Goal: Information Seeking & Learning: Learn about a topic

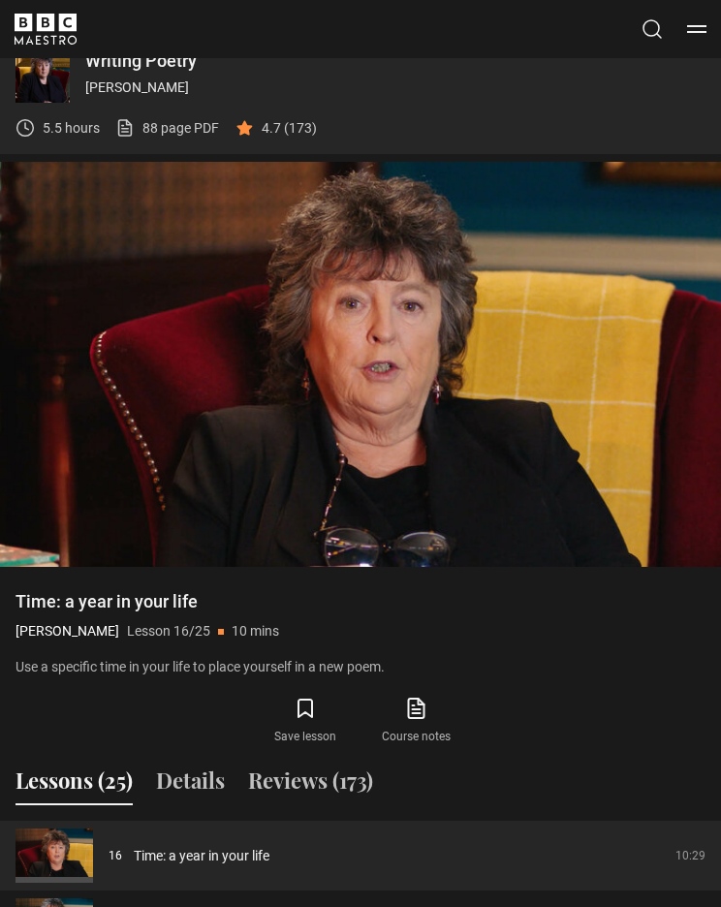
click at [299, 416] on video-js "Video Player is loading. Play Lesson Time: a year in your life 10s Skip Back 10…" at bounding box center [360, 365] width 721 height 406
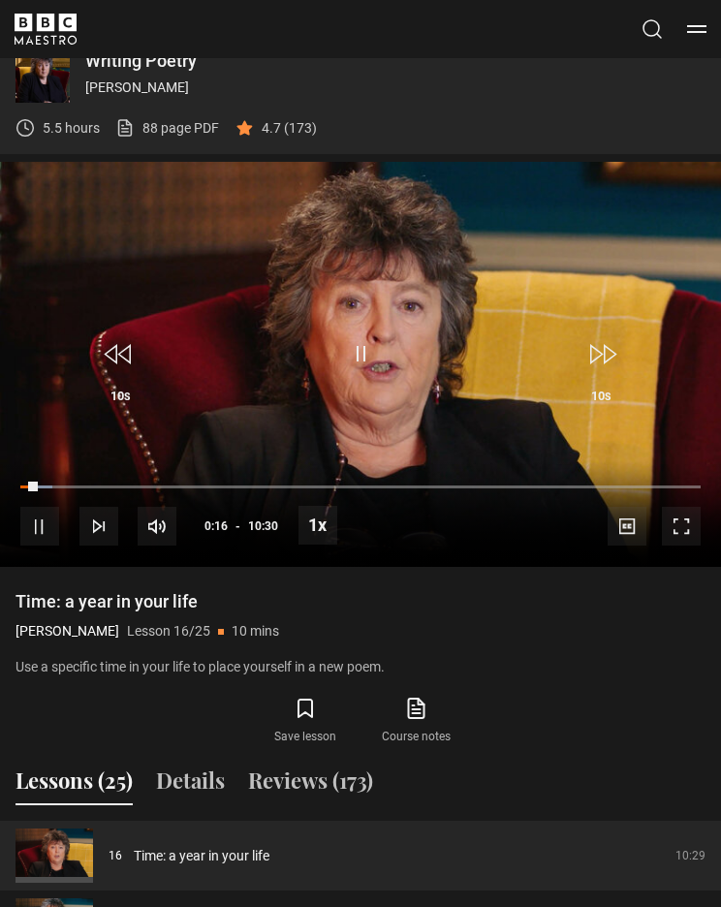
click at [385, 465] on div "10s Skip Back 10 seconds Pause 10s Skip Forward 10 seconds Loaded : 4.74% Pause…" at bounding box center [360, 514] width 721 height 108
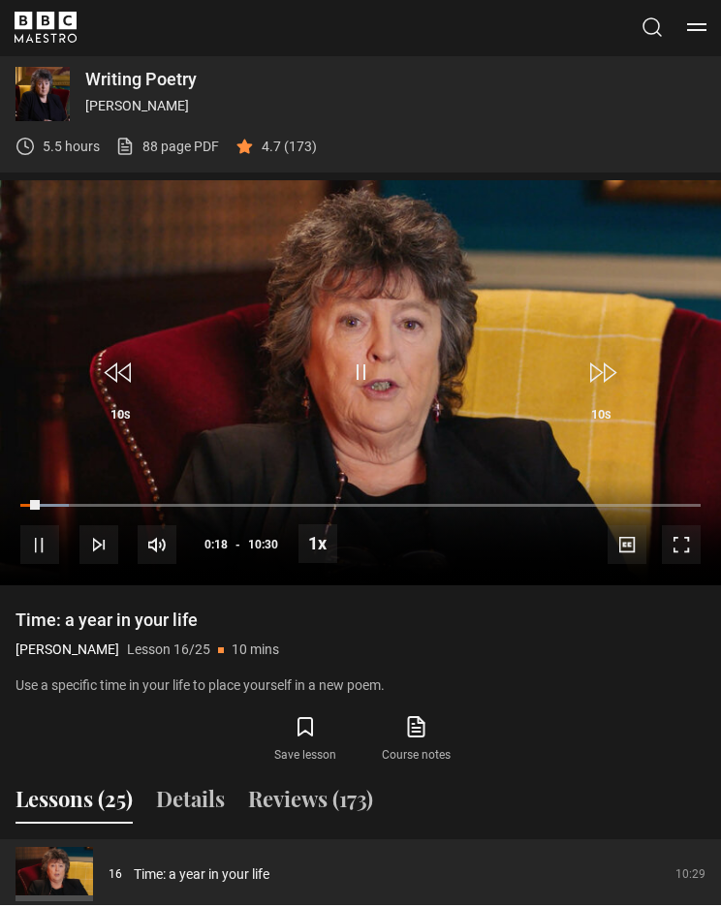
scroll to position [1101, 0]
click at [55, 479] on div "10s Skip Back 10 seconds Pause 10s Skip Forward 10 seconds Loaded : 7.08% Pause…" at bounding box center [360, 533] width 721 height 108
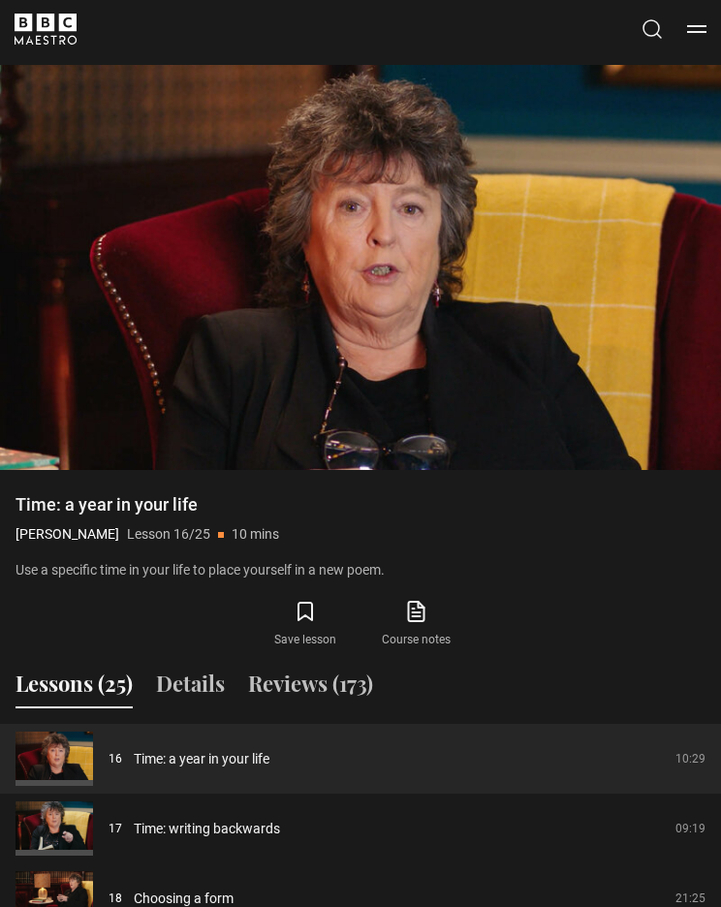
scroll to position [1196, 0]
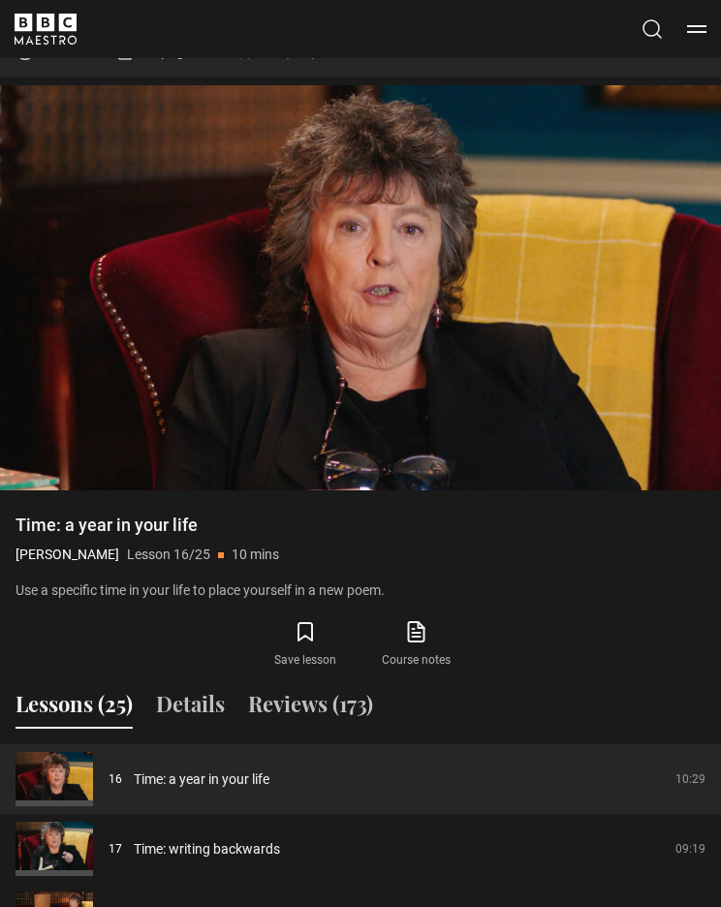
click at [190, 237] on video-js "Video Player is loading. Play Lesson Time: a year in your life 10s Skip Back 10…" at bounding box center [360, 288] width 721 height 406
click at [317, 429] on span "Video Player" at bounding box center [317, 448] width 39 height 39
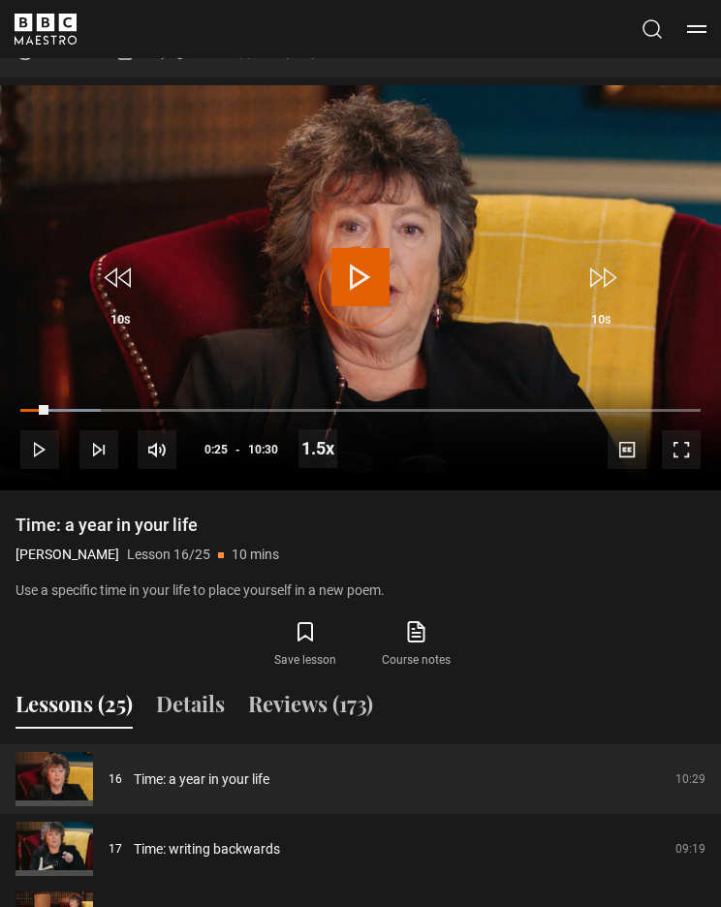
click at [48, 410] on div "Progress Bar" at bounding box center [34, 411] width 28 height 4
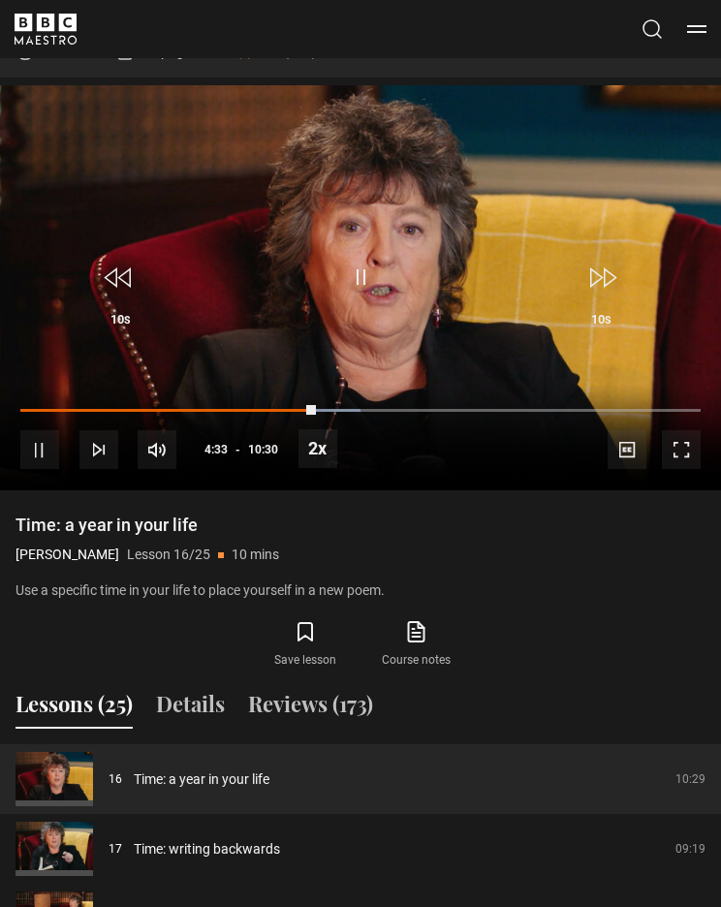
click at [300, 436] on span "Video Player" at bounding box center [317, 448] width 39 height 39
click at [314, 438] on span "Video Player" at bounding box center [317, 448] width 39 height 39
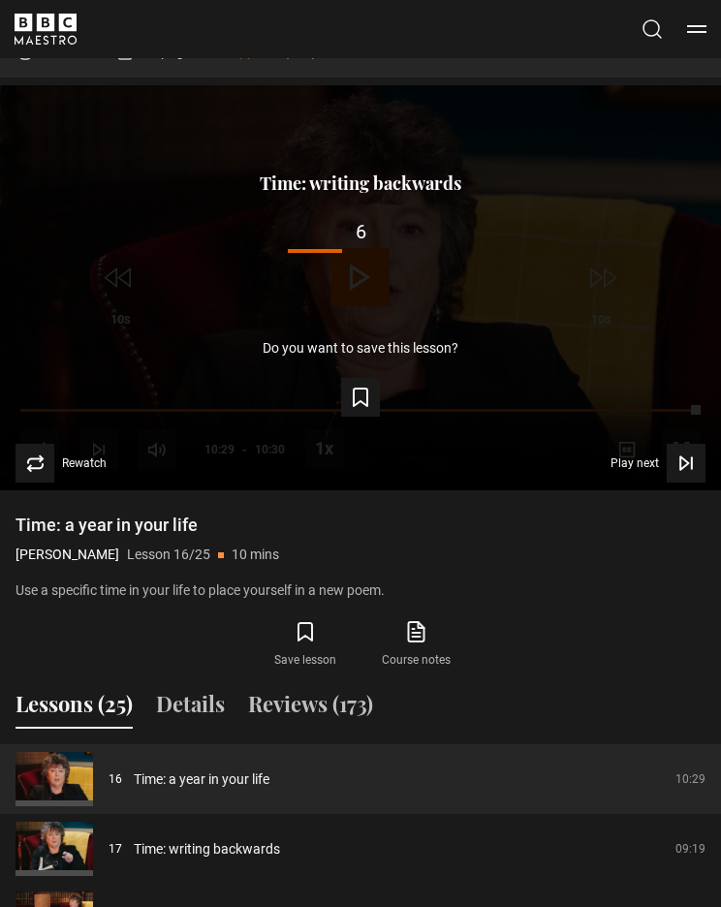
click at [337, 295] on div "Lesson Completed Up next Time: writing backwards 6 Cancel Do you want to save t…" at bounding box center [360, 288] width 721 height 406
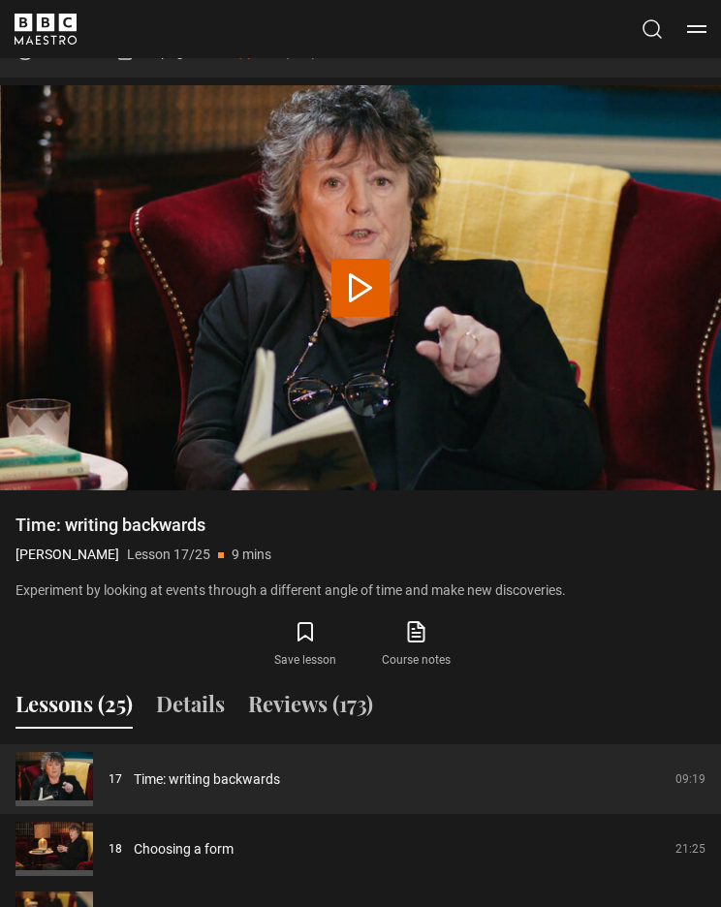
scroll to position [1120, 0]
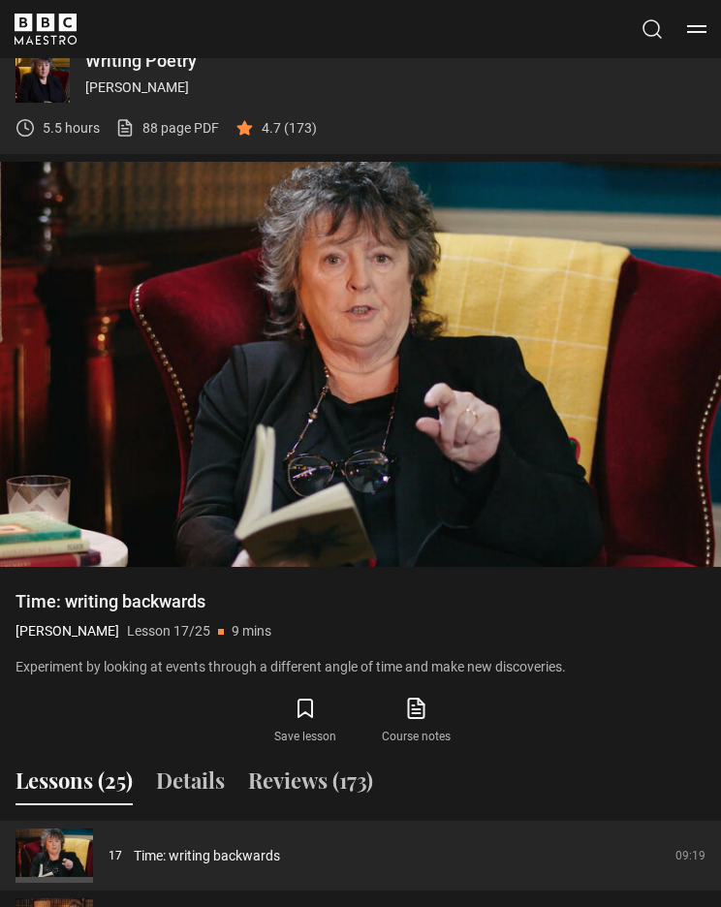
click at [432, 373] on video-js "Video Player is loading. Play Lesson Time: writing backwards 10s Skip Back 10 s…" at bounding box center [360, 365] width 721 height 406
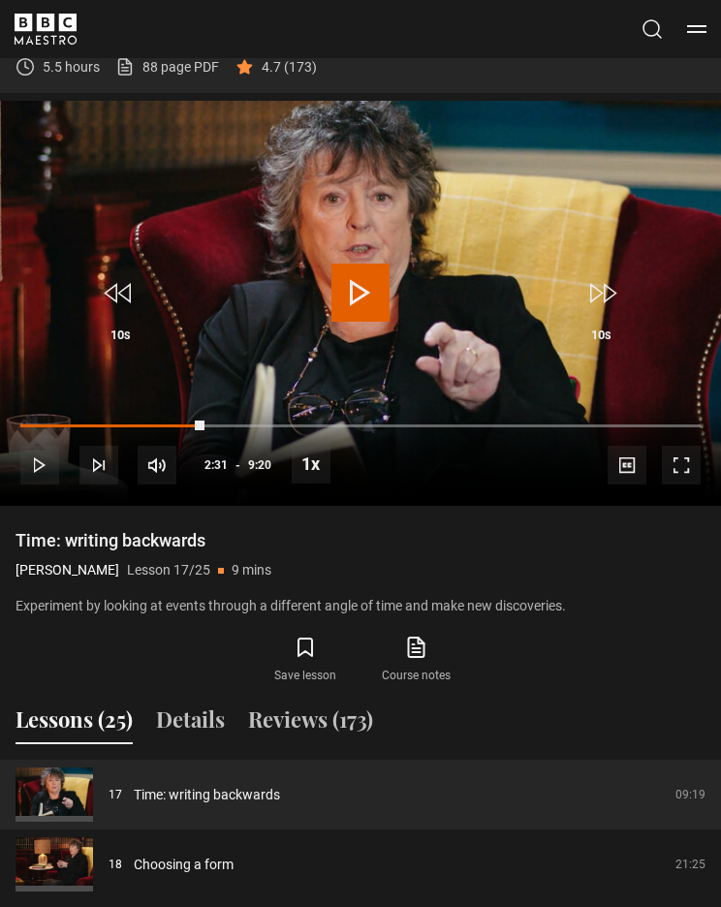
scroll to position [1182, 0]
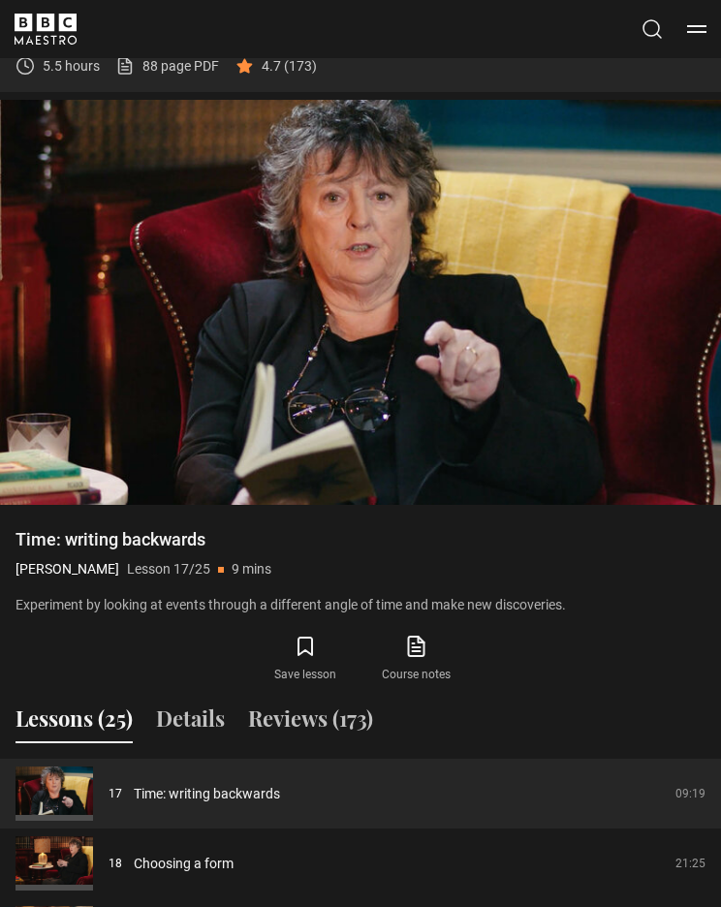
click at [360, 325] on button "Pause" at bounding box center [360, 296] width 58 height 66
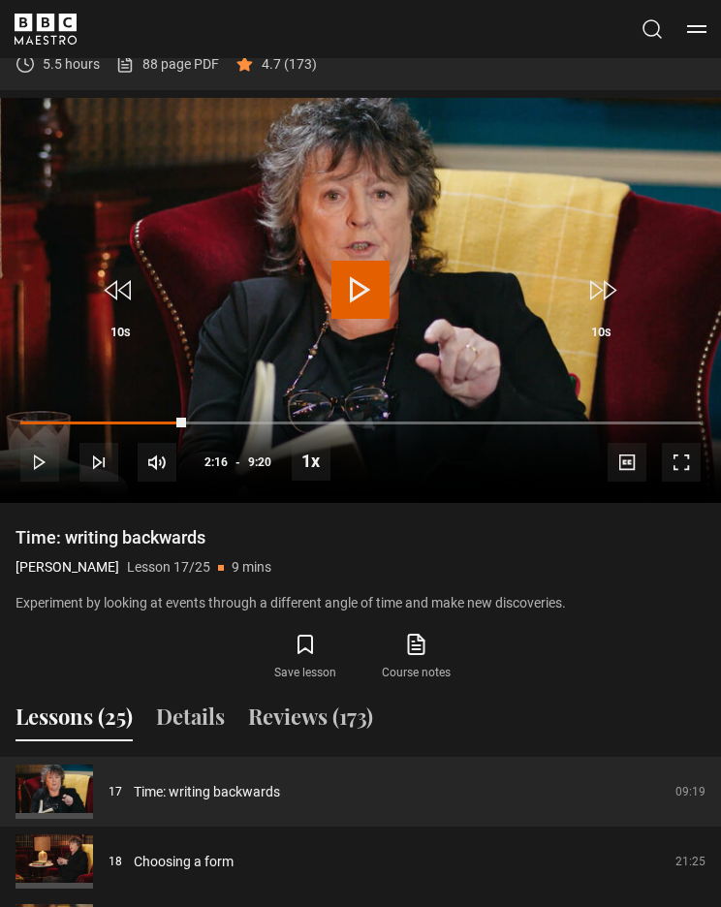
scroll to position [1186, 0]
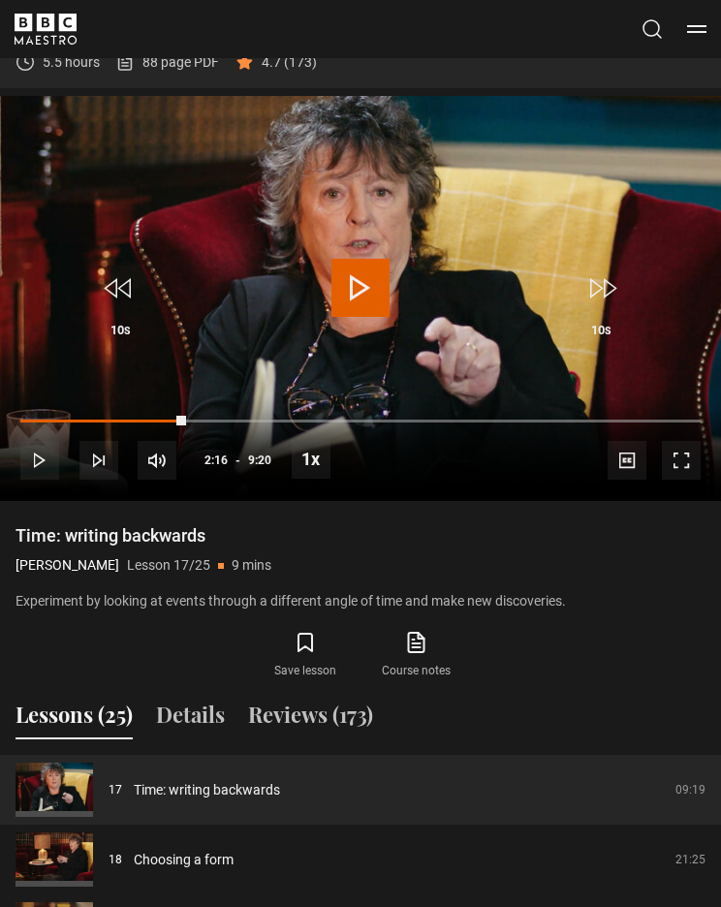
click at [387, 281] on span "Video Player" at bounding box center [360, 288] width 58 height 58
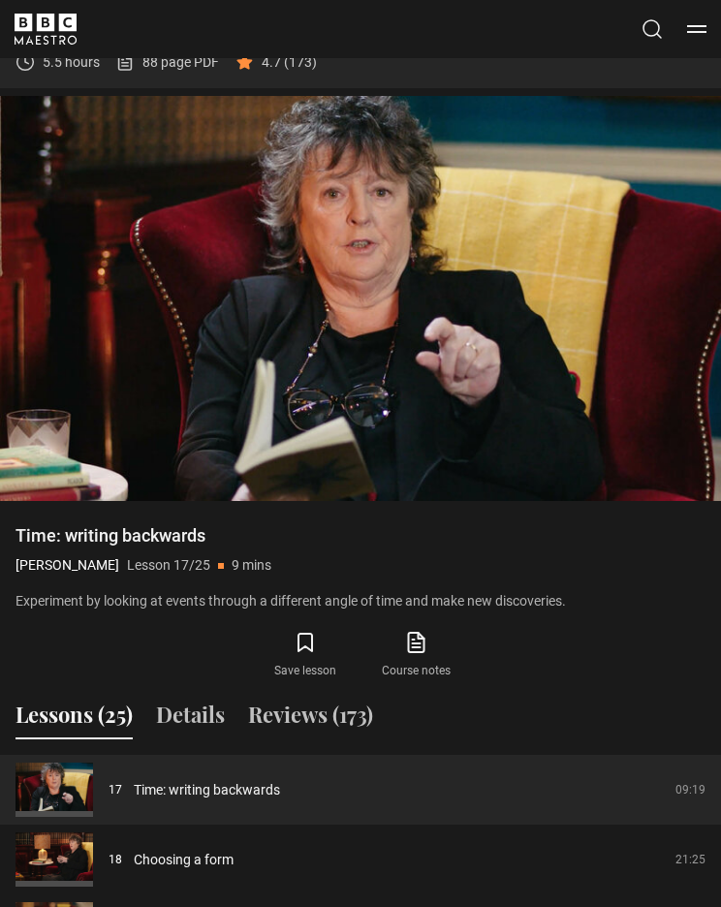
click at [382, 322] on button "Pause" at bounding box center [360, 292] width 58 height 66
click at [470, 313] on video-js "Video Player is loading. Play Lesson Time: writing backwards 10s Skip Back 10 s…" at bounding box center [360, 299] width 721 height 406
click at [263, 409] on video-js "Video Player is loading. Play Lesson Time: writing backwards 10s Skip Back 10 s…" at bounding box center [360, 299] width 721 height 406
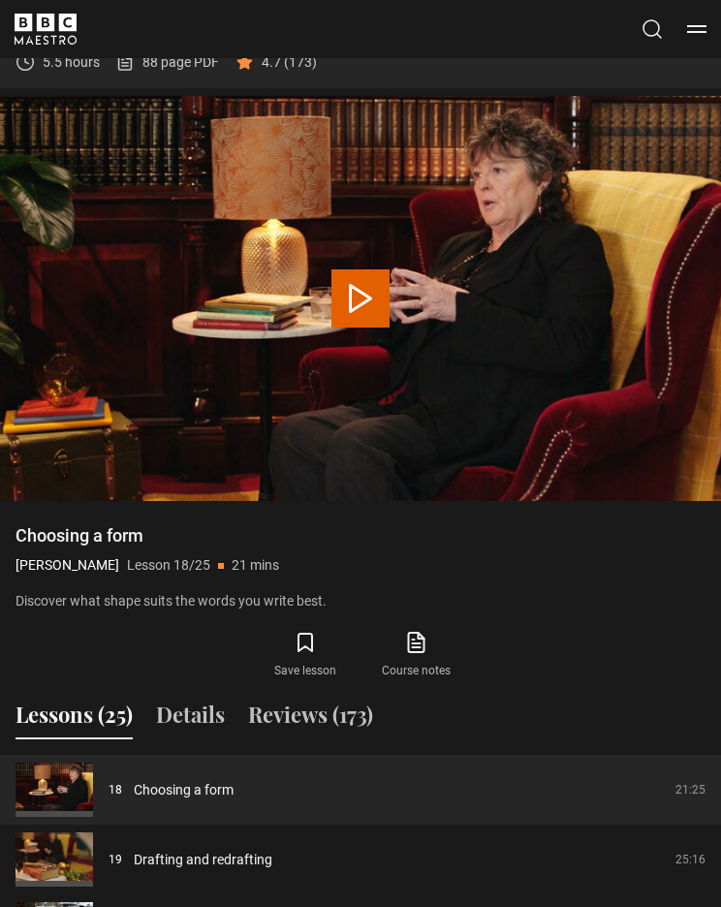
scroll to position [1120, 0]
